Goal: Task Accomplishment & Management: Complete application form

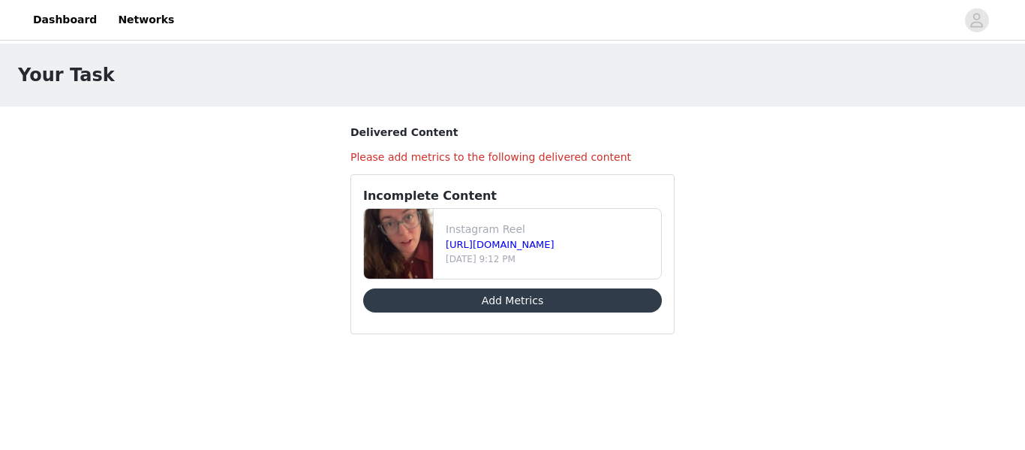
click at [698, 140] on div "Your Task Delivered Content Please add metrics to the following delivered conte…" at bounding box center [512, 207] width 1025 height 327
click at [528, 301] on button "Add Metrics" at bounding box center [512, 300] width 299 height 24
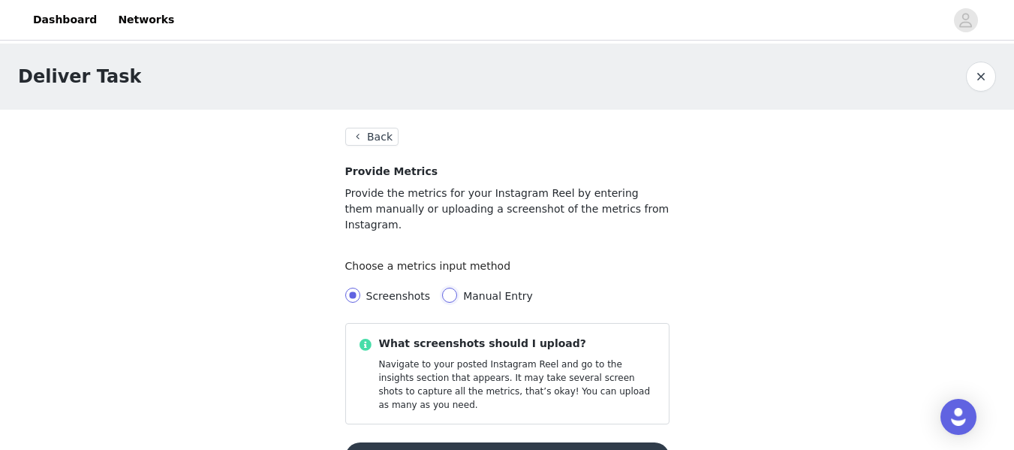
click at [442, 287] on input "Manual Entry" at bounding box center [449, 294] width 15 height 15
radio input "true"
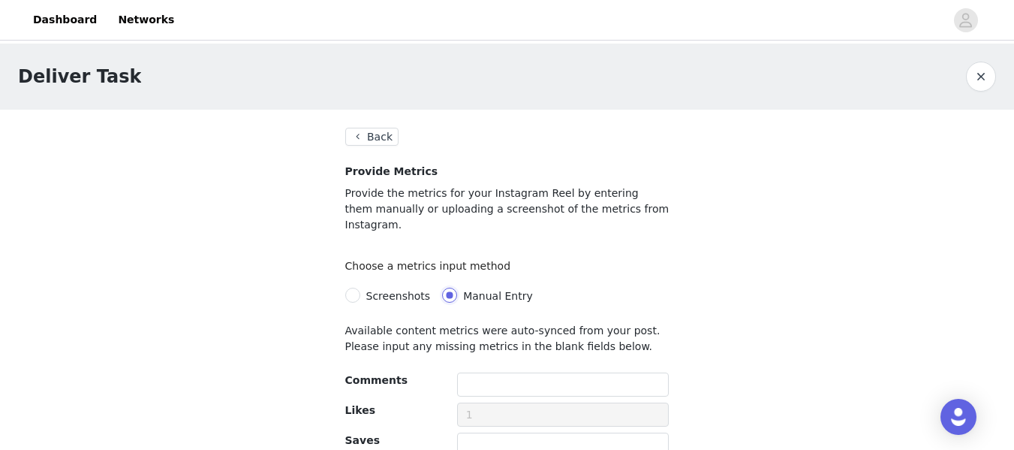
radio input "false"
radio input "true"
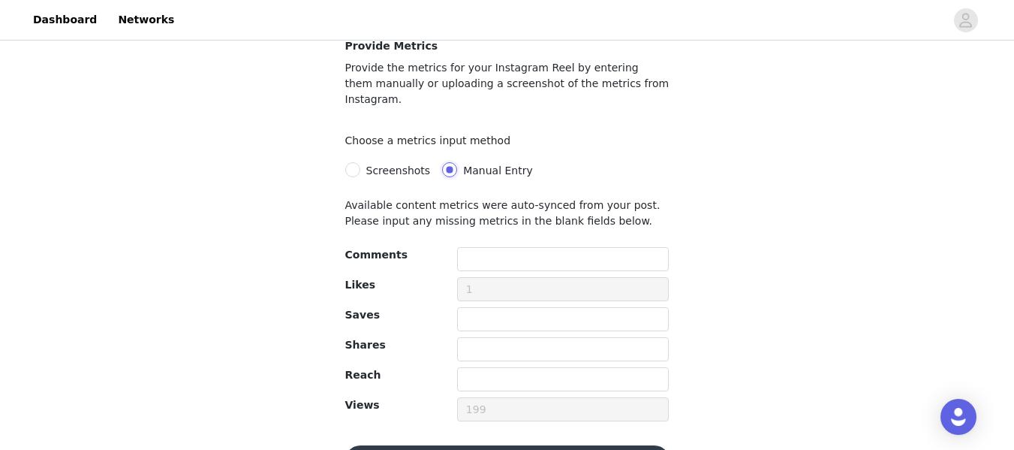
scroll to position [153, 0]
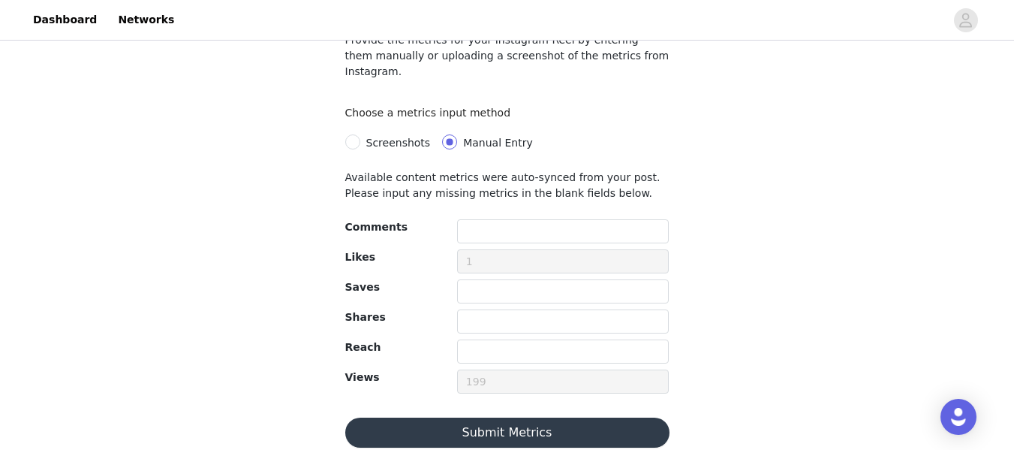
click at [493, 417] on button "Submit Metrics" at bounding box center [507, 432] width 324 height 30
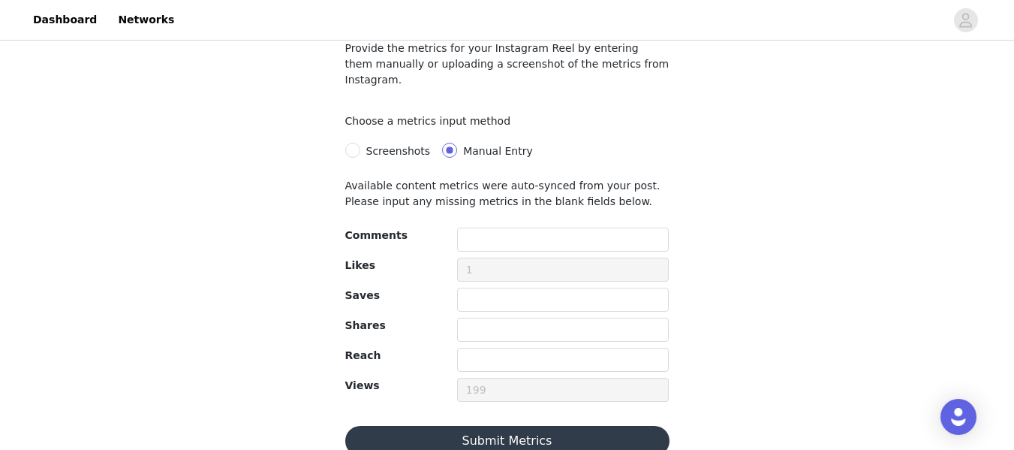
scroll to position [143, 0]
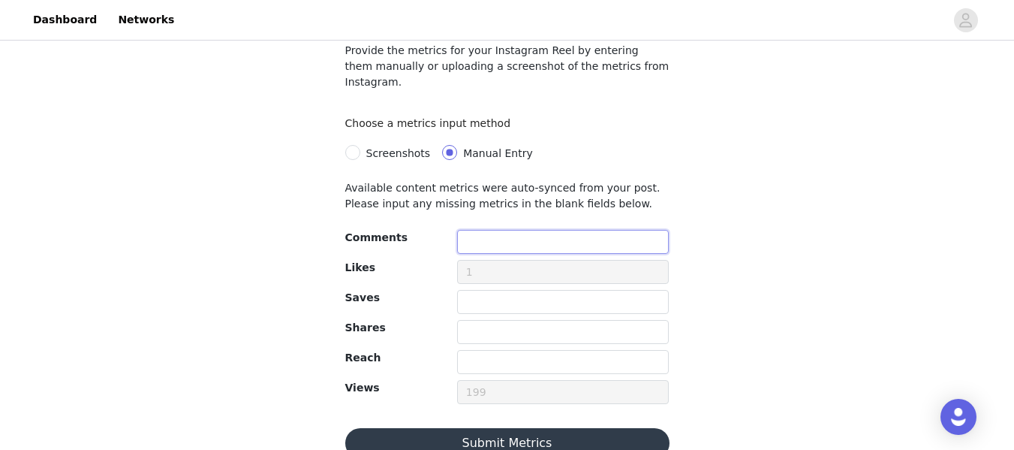
click at [489, 230] on input "text" at bounding box center [563, 242] width 212 height 24
click at [477, 290] on input "text" at bounding box center [563, 302] width 212 height 24
click at [489, 230] on input "text" at bounding box center [563, 242] width 212 height 24
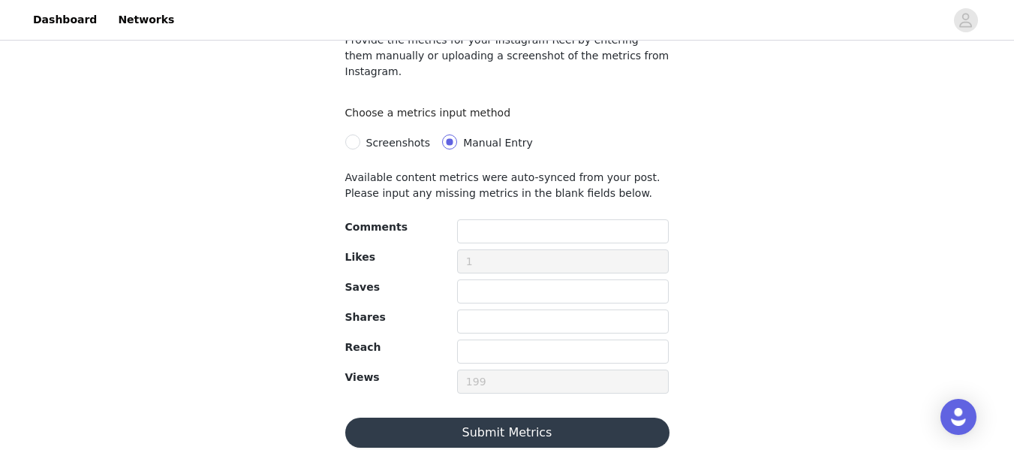
click at [490, 417] on button "Submit Metrics" at bounding box center [507, 432] width 324 height 30
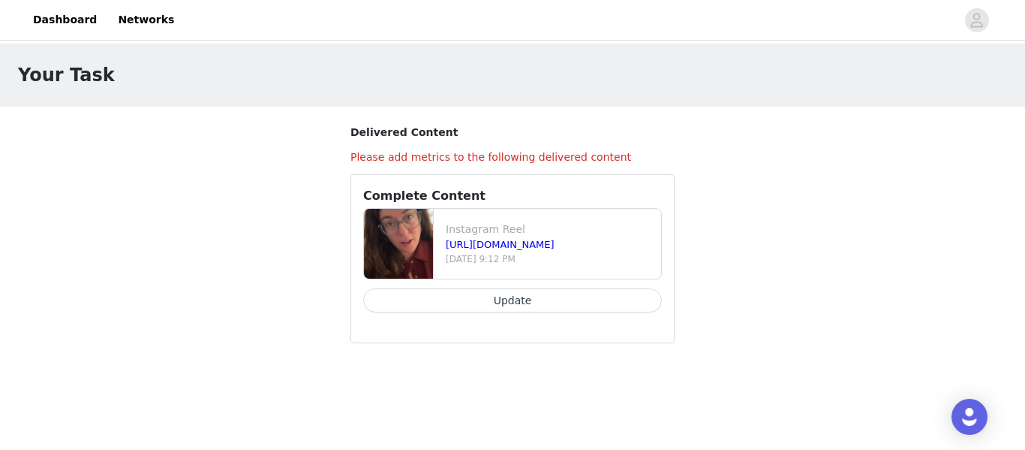
click at [525, 295] on button "Update" at bounding box center [512, 300] width 299 height 24
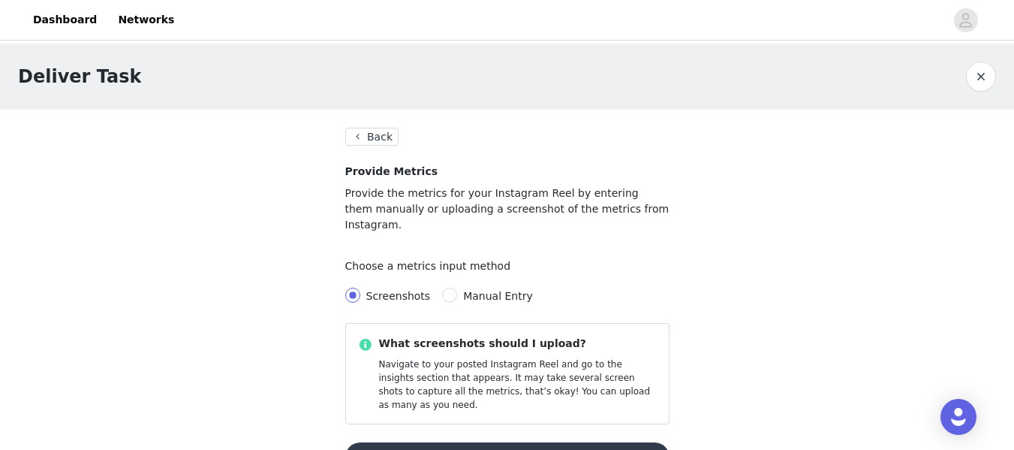
scroll to position [55, 0]
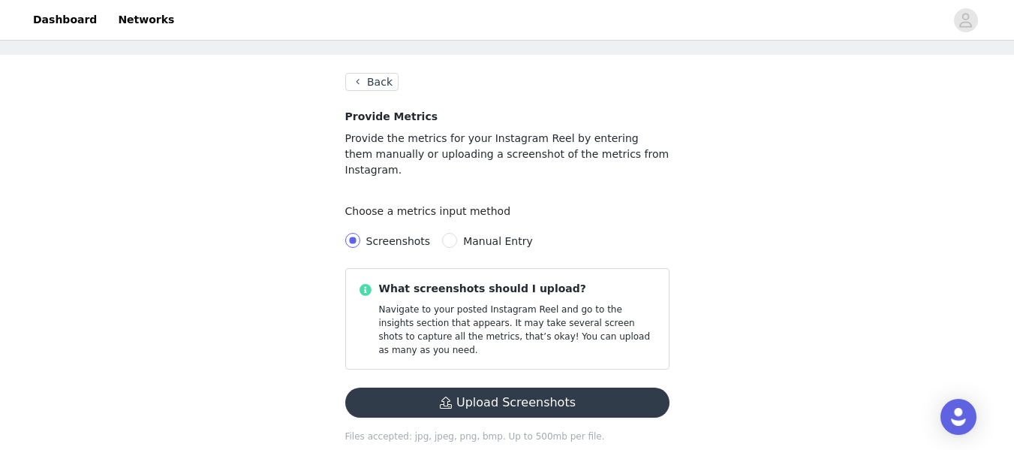
click at [463, 235] on span "Manual Entry" at bounding box center [498, 241] width 70 height 12
click at [456, 233] on input "Manual Entry" at bounding box center [449, 240] width 15 height 15
radio input "true"
radio input "false"
radio input "true"
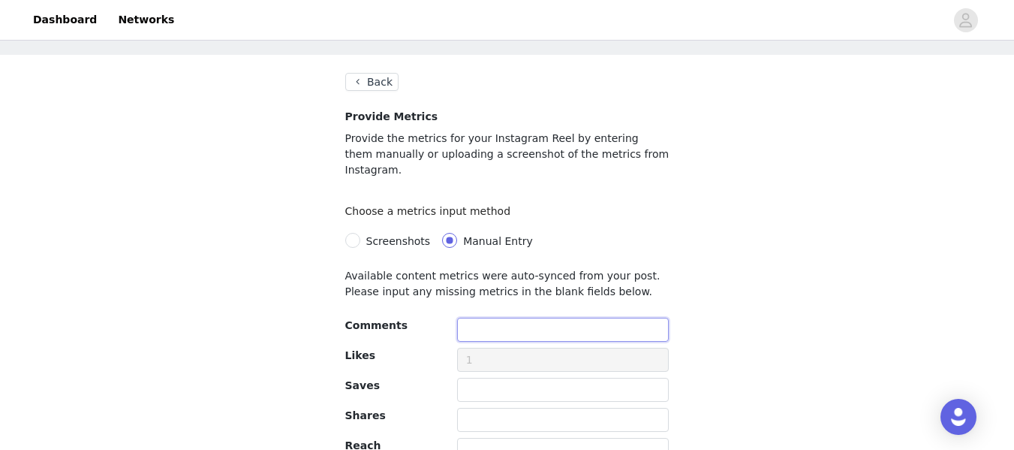
click at [483, 317] on input "text" at bounding box center [563, 329] width 212 height 24
type input "9"
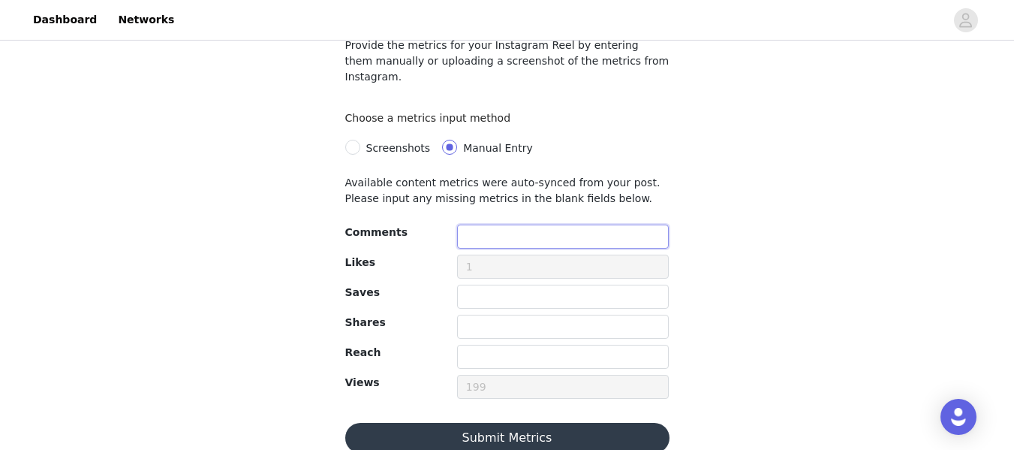
scroll to position [149, 0]
click at [484, 344] on input "text" at bounding box center [563, 356] width 212 height 24
type input "179"
click at [503, 422] on button "Submit Metrics" at bounding box center [507, 437] width 324 height 30
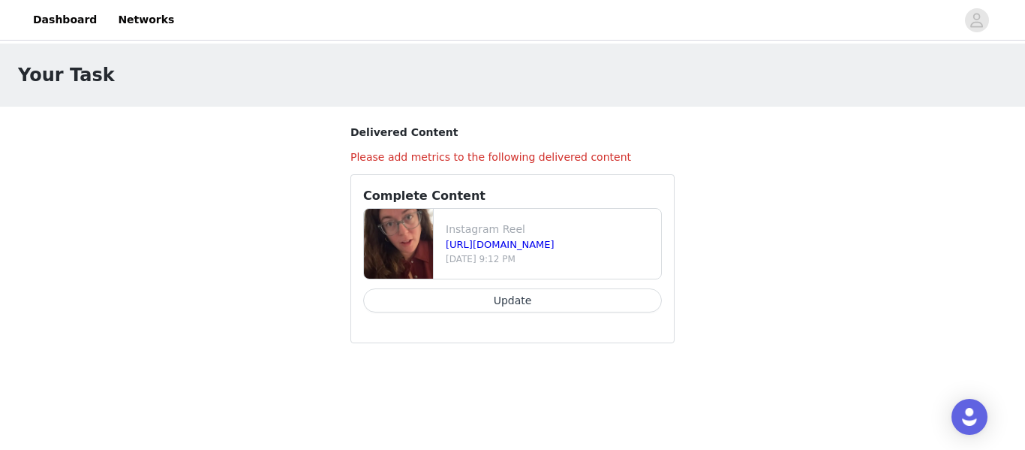
click at [483, 300] on button "Update" at bounding box center [512, 300] width 299 height 24
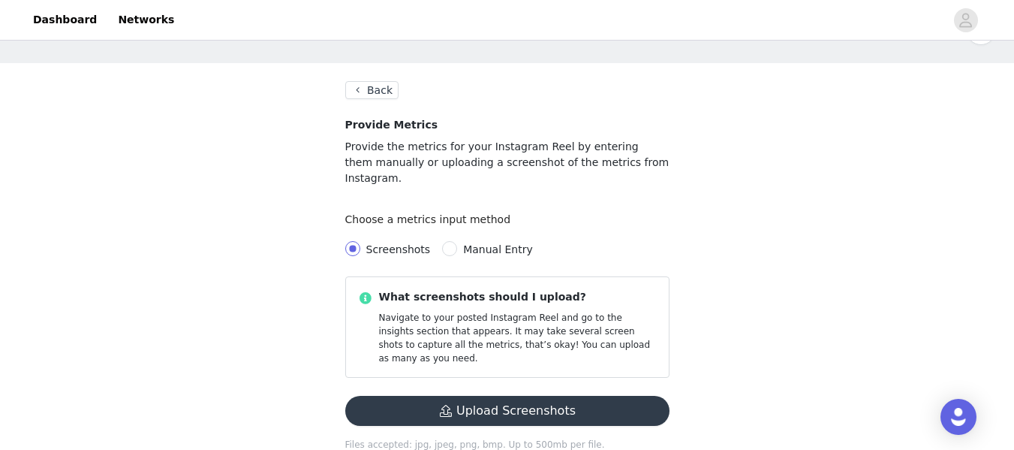
scroll to position [55, 0]
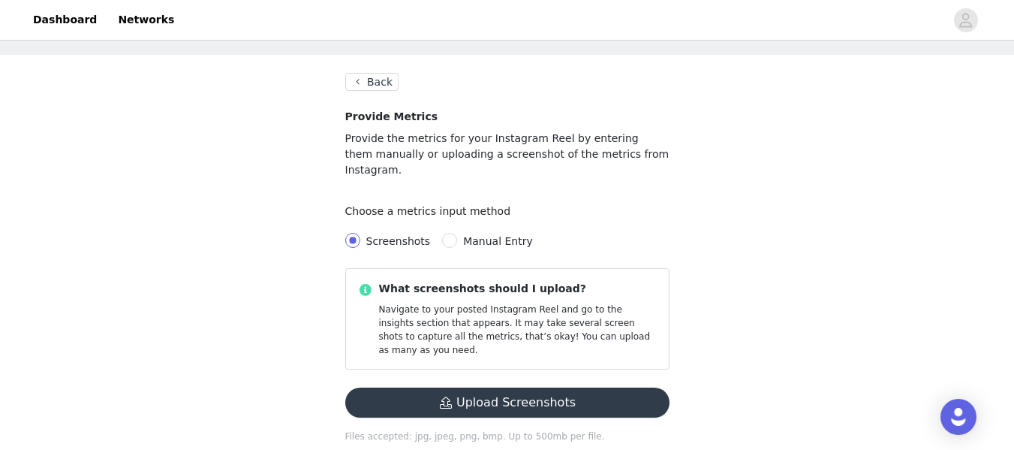
click at [475, 235] on span "Manual Entry" at bounding box center [498, 241] width 70 height 12
click at [457, 233] on input "Manual Entry" at bounding box center [449, 240] width 15 height 15
radio input "true"
radio input "false"
radio input "true"
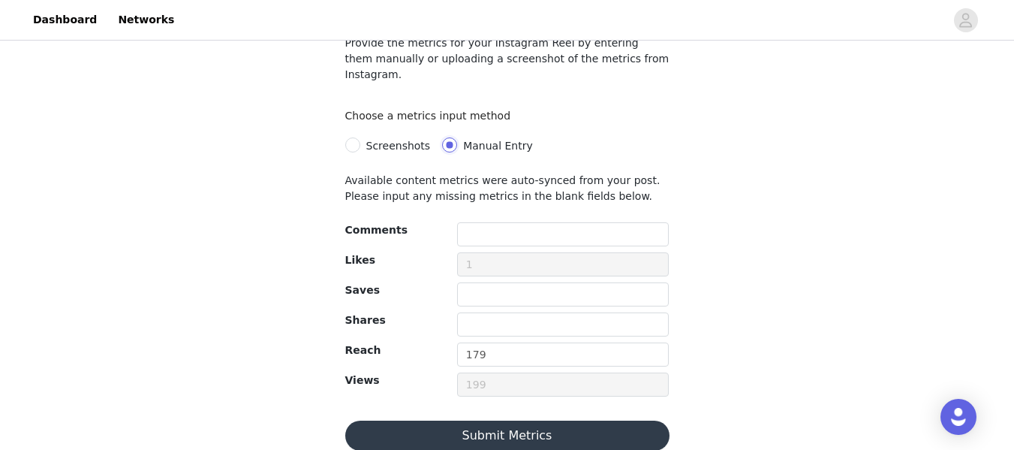
scroll to position [153, 0]
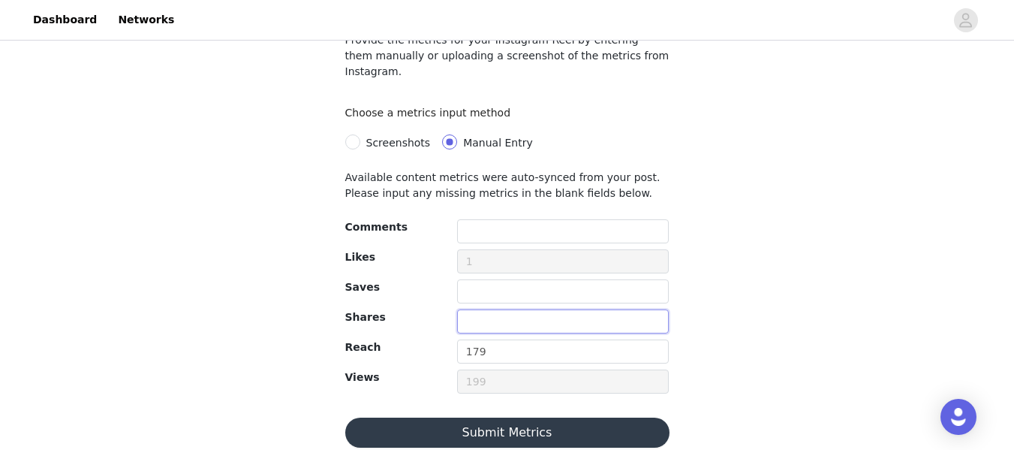
click at [491, 309] on input "text" at bounding box center [563, 321] width 212 height 24
type input "1"
click at [481, 279] on input "text" at bounding box center [563, 291] width 212 height 24
type input "1"
click at [486, 309] on input "1" at bounding box center [563, 321] width 212 height 24
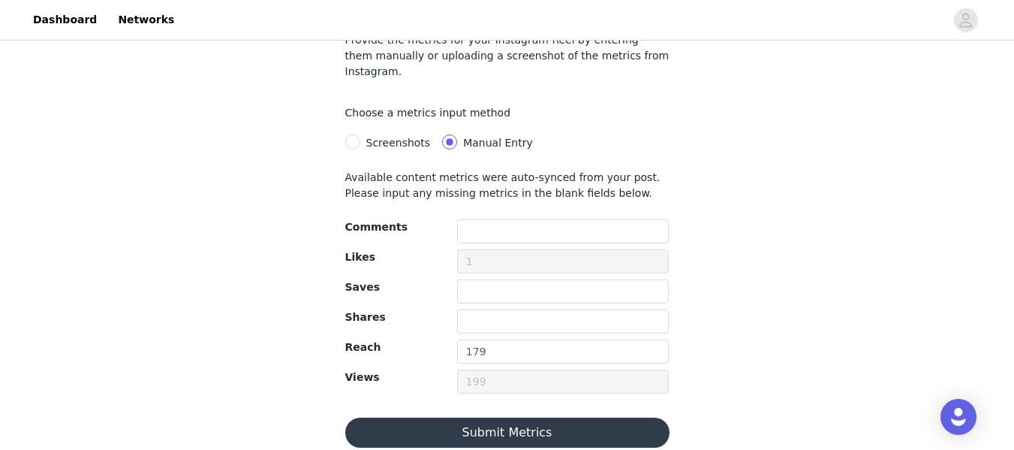
click at [474, 398] on div "Available content metrics were auto-synced from your post. Please input any mis…" at bounding box center [507, 309] width 324 height 278
click at [477, 434] on section "Back Provide Metrics Provide the metrics for your Instagram Reel by entering th…" at bounding box center [507, 210] width 360 height 509
